Goal: Register for event/course

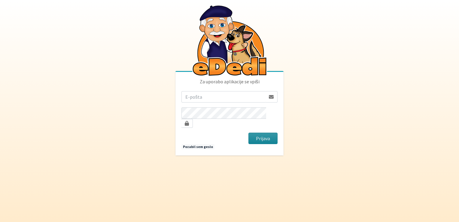
type input "[EMAIL_ADDRESS][DOMAIN_NAME]"
click at [263, 134] on button "Prijava" at bounding box center [263, 138] width 29 height 11
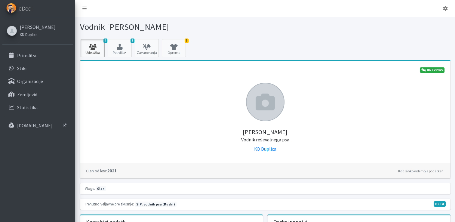
click at [91, 50] on link "9 Udeležba" at bounding box center [93, 48] width 24 height 18
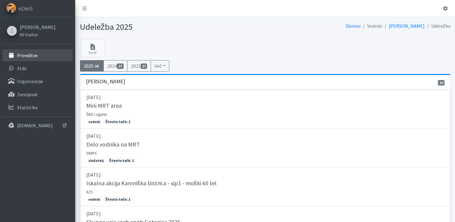
click at [48, 56] on link "Prireditve" at bounding box center [37, 55] width 70 height 12
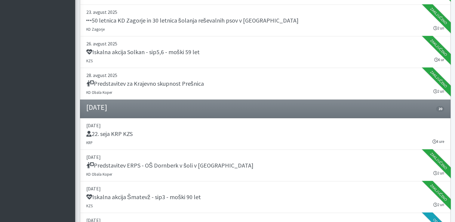
scroll to position [582, 0]
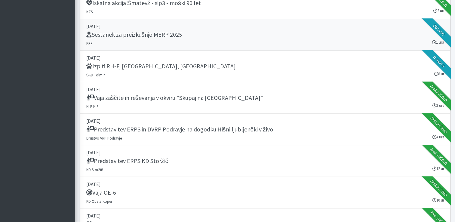
click at [387, 36] on div "Sestanek za preizkušnjo MERP 2025" at bounding box center [265, 35] width 358 height 8
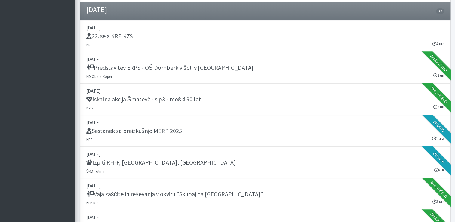
scroll to position [474, 0]
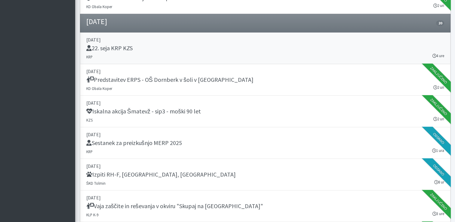
click at [394, 45] on div "22. seja KRP KZS" at bounding box center [265, 48] width 358 height 8
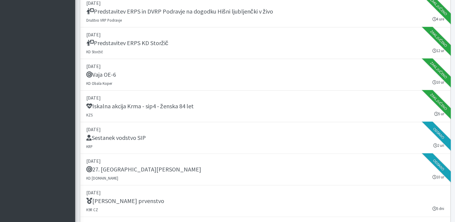
scroll to position [703, 0]
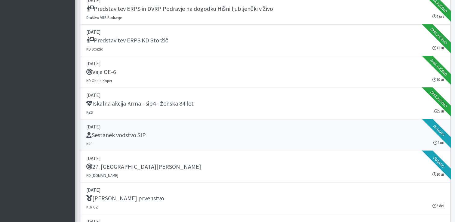
click at [314, 142] on link "10. september 2025 Sestanek vodstvo SIP KRP 2 uri Oddano" at bounding box center [265, 135] width 370 height 32
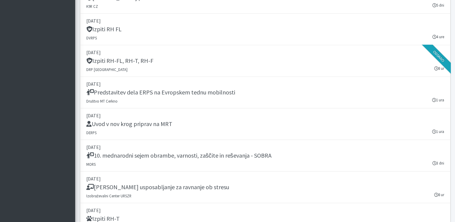
scroll to position [919, 0]
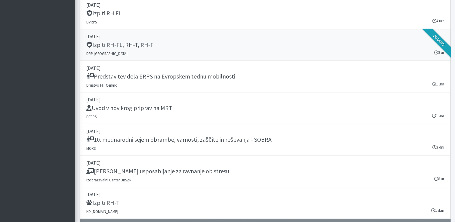
click at [340, 37] on p "20. september 2025" at bounding box center [265, 36] width 358 height 7
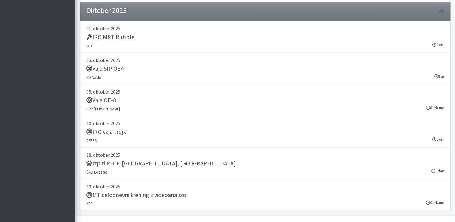
scroll to position [1143, 0]
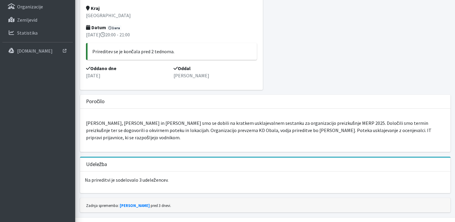
scroll to position [86, 0]
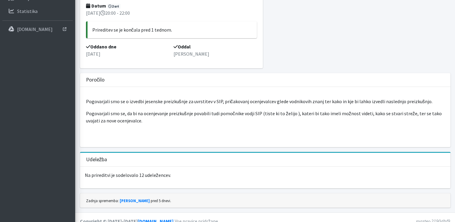
scroll to position [103, 0]
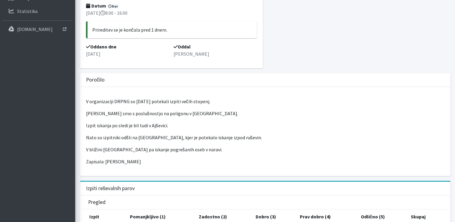
scroll to position [112, 0]
